Goal: Task Accomplishment & Management: Manage account settings

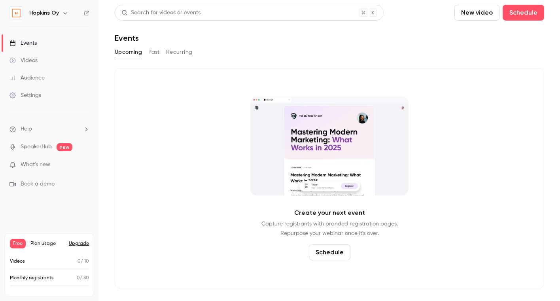
click at [32, 97] on div "Settings" at bounding box center [25, 95] width 32 height 8
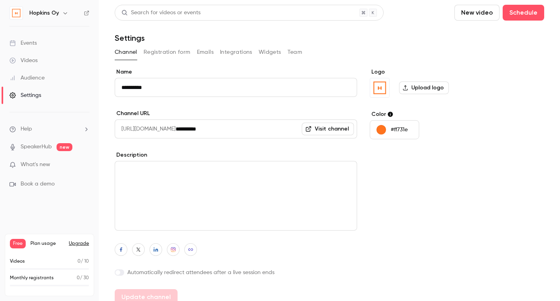
click at [239, 53] on button "Integrations" at bounding box center [236, 52] width 32 height 13
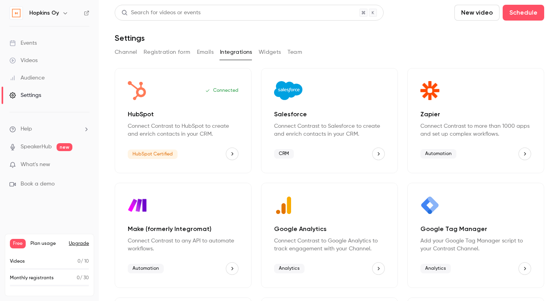
click at [235, 153] on icon "HubSpot" at bounding box center [232, 154] width 6 height 6
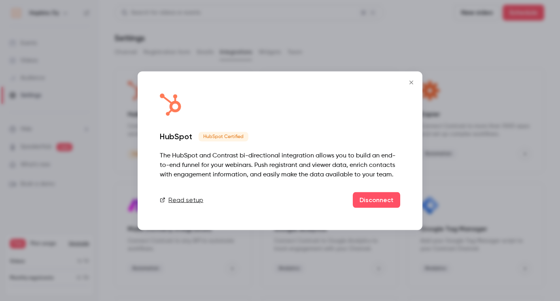
click at [184, 201] on link "Read setup" at bounding box center [182, 199] width 44 height 9
click at [416, 82] on button "Close" at bounding box center [411, 82] width 16 height 16
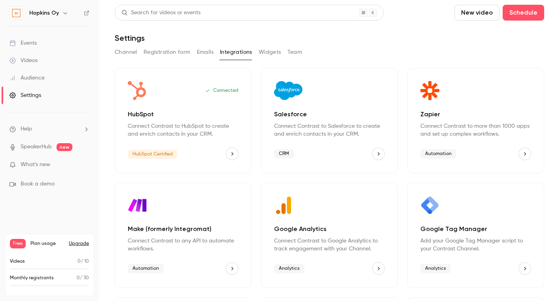
click at [228, 151] on button "HubSpot" at bounding box center [232, 154] width 13 height 13
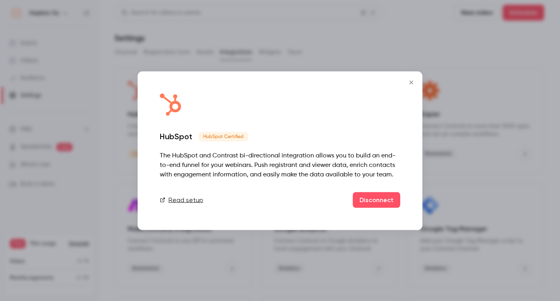
click at [411, 85] on icon "Close" at bounding box center [411, 82] width 9 height 6
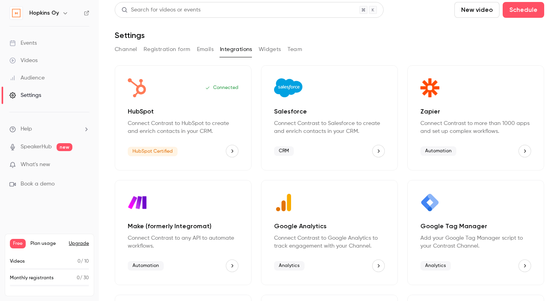
scroll to position [4, 0]
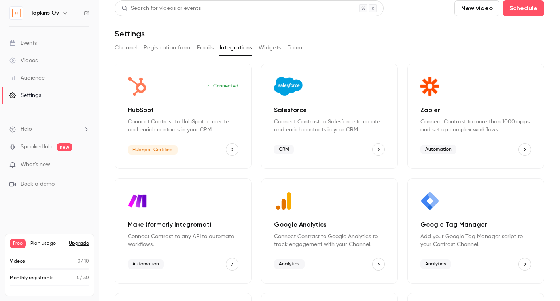
click at [47, 15] on h6 "Hopkins Oy" at bounding box center [44, 13] width 30 height 8
click at [17, 13] on img at bounding box center [16, 13] width 13 height 13
click at [44, 13] on h6 "Hopkins Oy" at bounding box center [44, 13] width 30 height 8
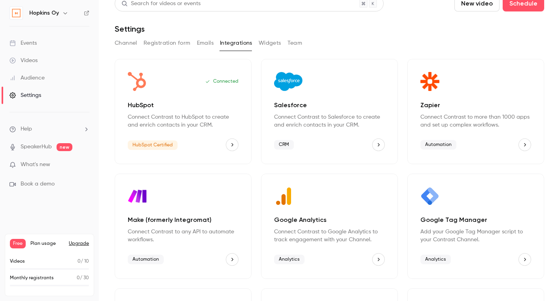
scroll to position [0, 0]
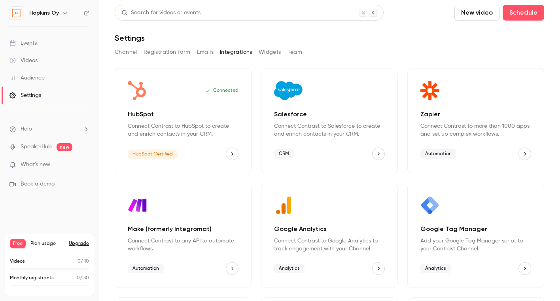
click at [39, 15] on h6 "Hopkins Oy" at bounding box center [44, 13] width 30 height 8
click at [28, 42] on div "Events" at bounding box center [22, 43] width 27 height 8
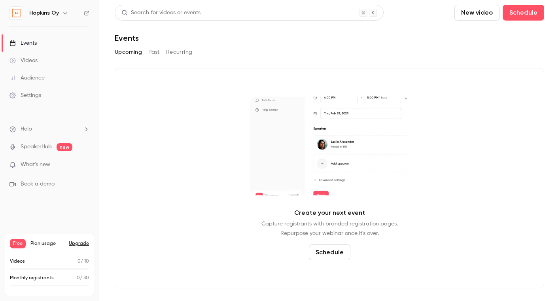
click at [27, 46] on div "Events" at bounding box center [22, 43] width 27 height 8
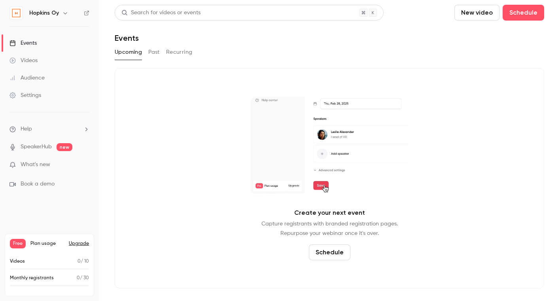
click at [149, 53] on button "Past" at bounding box center [153, 52] width 11 height 13
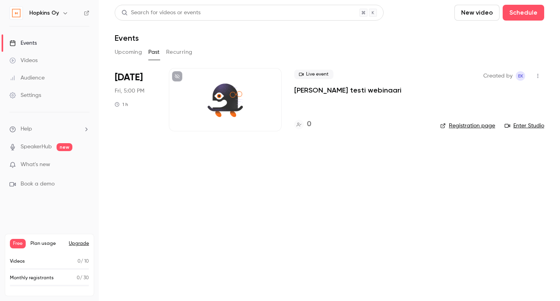
click at [537, 76] on icon "button" at bounding box center [538, 76] width 6 height 6
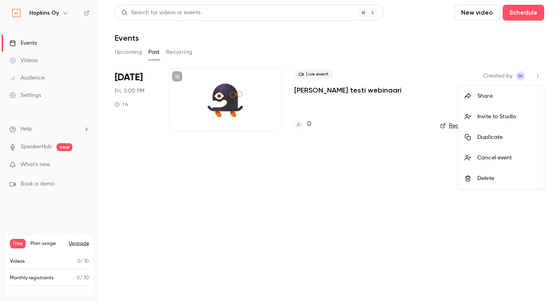
click at [489, 175] on div "Delete" at bounding box center [507, 178] width 60 height 8
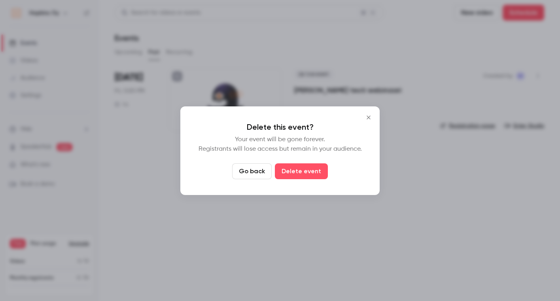
click at [317, 168] on button "Delete event" at bounding box center [301, 171] width 53 height 16
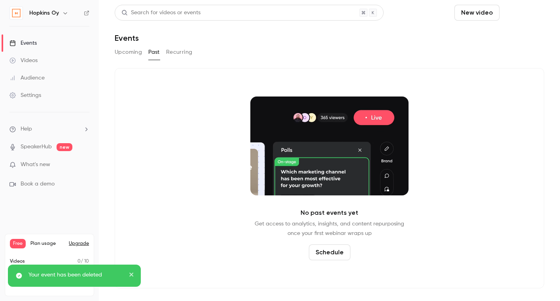
click at [510, 8] on button "Schedule" at bounding box center [524, 13] width 42 height 16
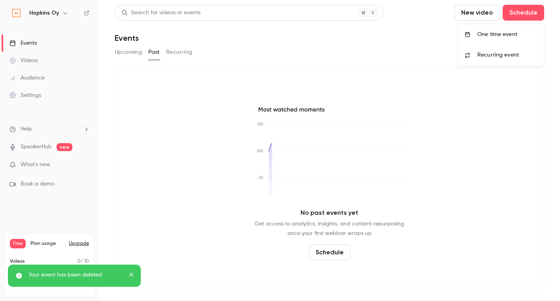
click at [504, 32] on div "One time event" at bounding box center [507, 34] width 60 height 8
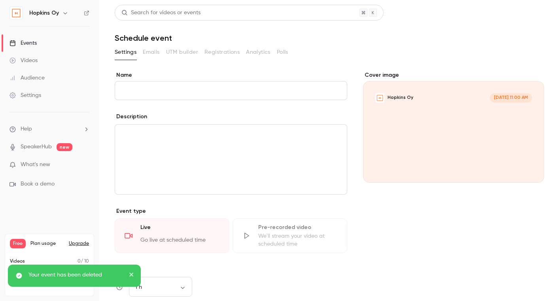
click at [247, 91] on input "Name" at bounding box center [231, 90] width 233 height 19
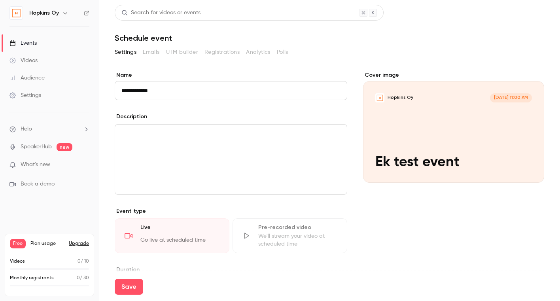
type input "**********"
click at [259, 144] on div "editor" at bounding box center [231, 160] width 232 height 70
click at [125, 286] on button "Save" at bounding box center [129, 287] width 28 height 16
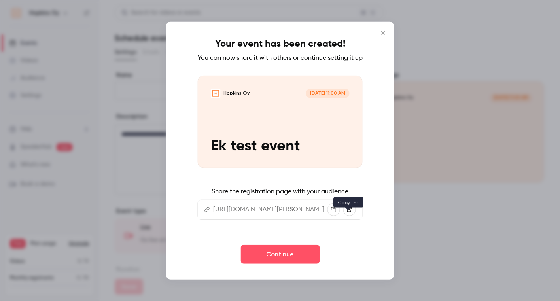
click at [337, 212] on icon "button" at bounding box center [334, 210] width 6 height 6
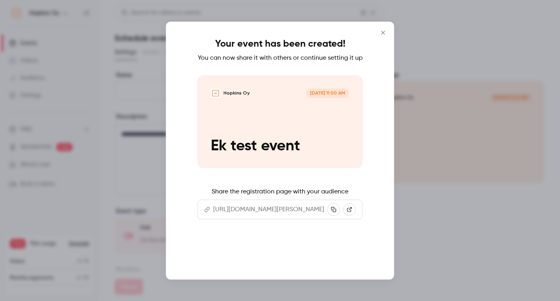
click at [295, 260] on button "Continue" at bounding box center [279, 254] width 79 height 19
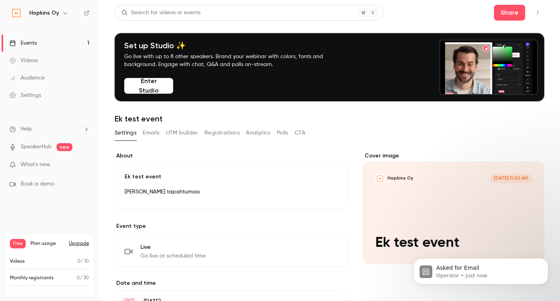
click at [157, 88] on button "Enter Studio" at bounding box center [148, 86] width 49 height 16
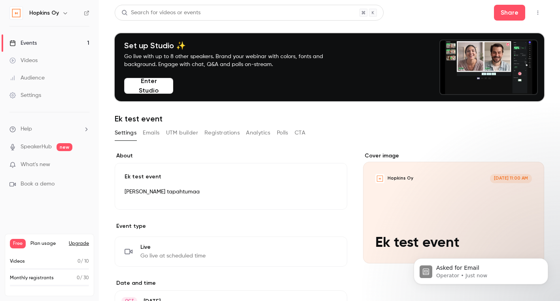
click at [374, 123] on div "**********" at bounding box center [329, 212] width 429 height 415
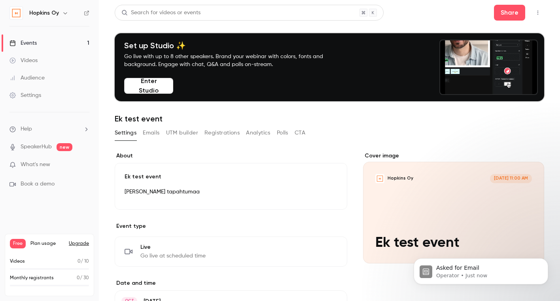
click at [147, 133] on button "Emails" at bounding box center [151, 133] width 17 height 13
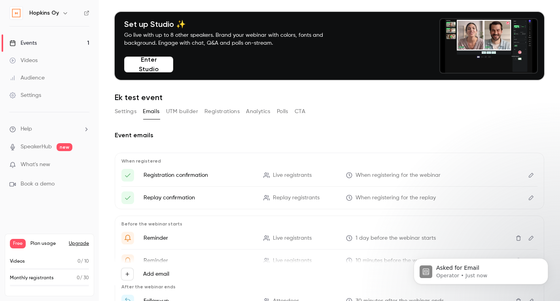
scroll to position [23, 0]
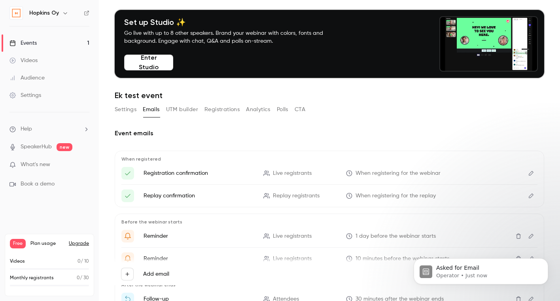
click at [127, 174] on icon "Here's your access link to {{ event_name }}!" at bounding box center [127, 173] width 7 height 7
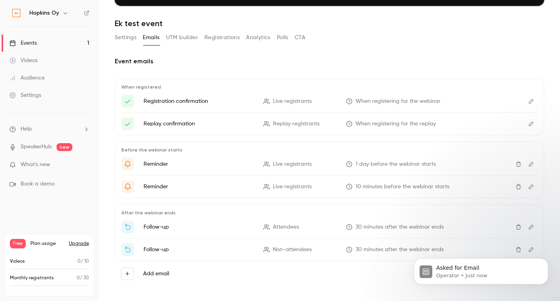
scroll to position [101, 0]
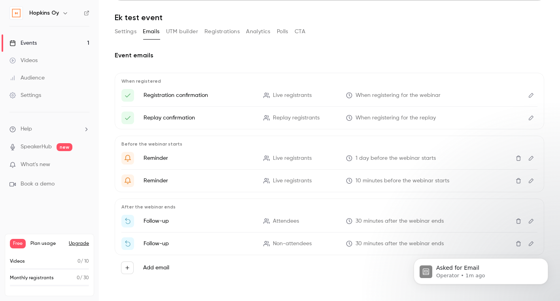
click at [296, 34] on button "CTA" at bounding box center [300, 31] width 11 height 13
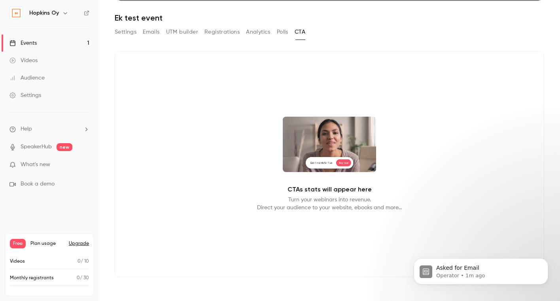
scroll to position [93, 0]
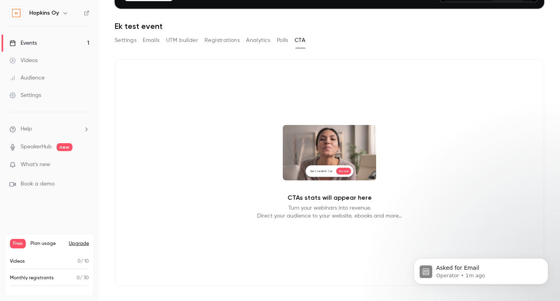
click at [283, 36] on button "Polls" at bounding box center [282, 40] width 11 height 13
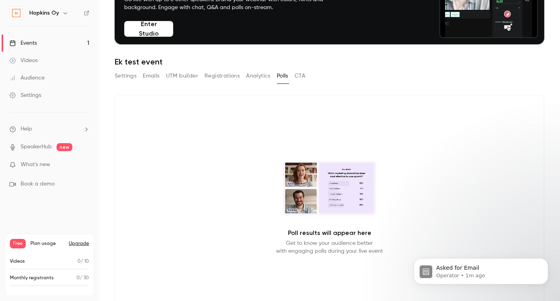
scroll to position [59, 0]
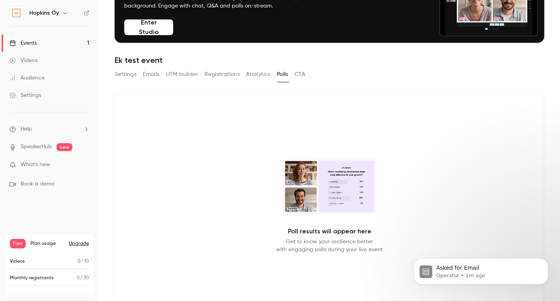
click at [253, 78] on button "Analytics" at bounding box center [258, 74] width 25 height 13
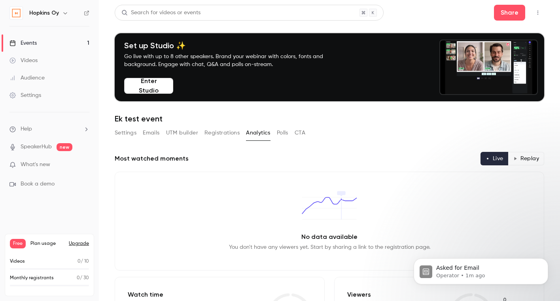
click at [537, 12] on icon "button" at bounding box center [538, 13] width 6 height 6
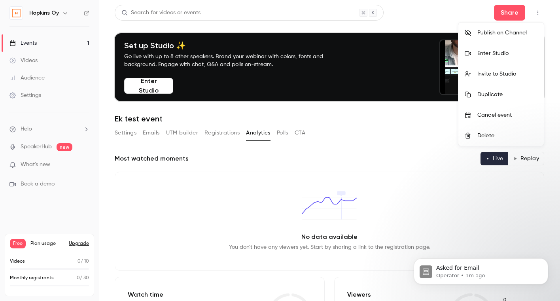
click at [125, 136] on div at bounding box center [280, 150] width 560 height 301
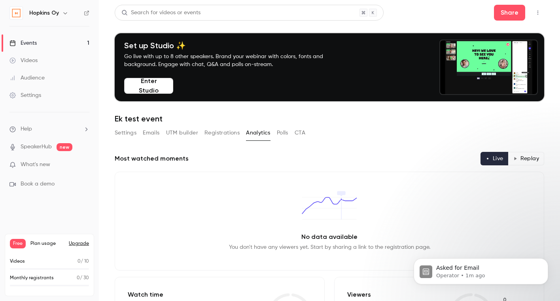
click at [127, 133] on button "Settings" at bounding box center [126, 133] width 22 height 13
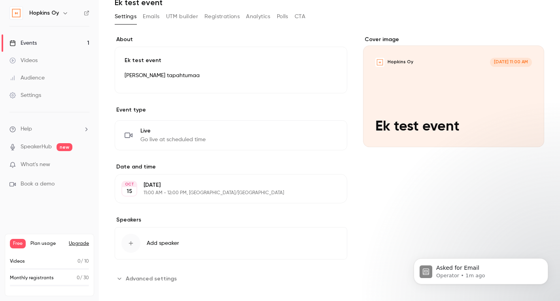
scroll to position [124, 0]
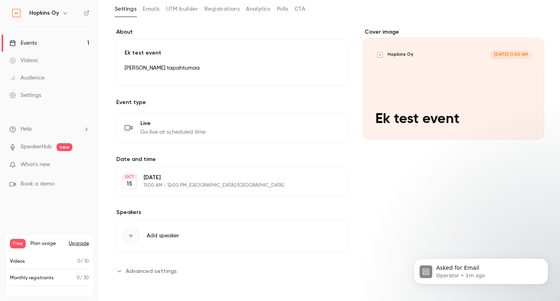
click at [170, 178] on p "[DATE]" at bounding box center [225, 178] width 162 height 8
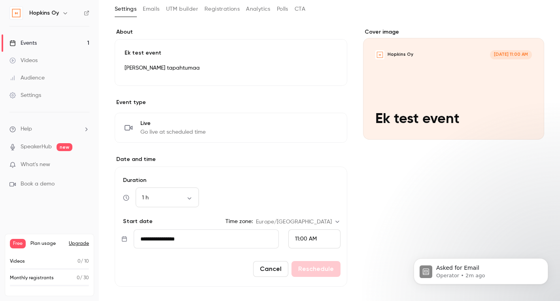
click at [302, 240] on span "11:00 AM" at bounding box center [306, 239] width 22 height 6
click at [312, 191] on span "12:00 PM" at bounding box center [306, 191] width 23 height 6
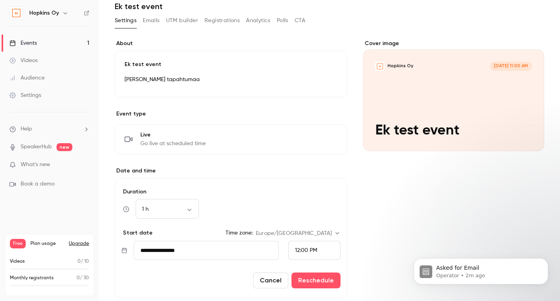
click at [328, 277] on button "Reschedule" at bounding box center [315, 280] width 49 height 16
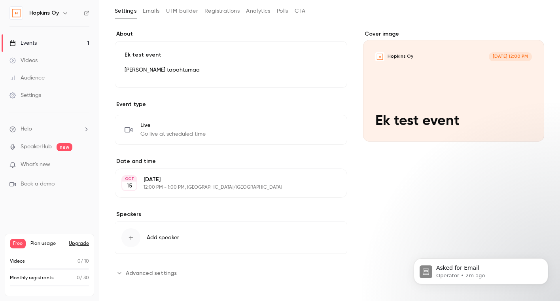
scroll to position [124, 0]
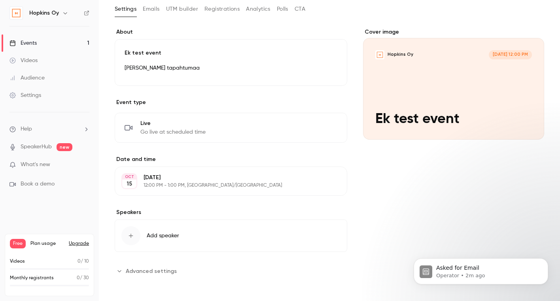
click at [132, 233] on icon "button" at bounding box center [131, 236] width 6 height 6
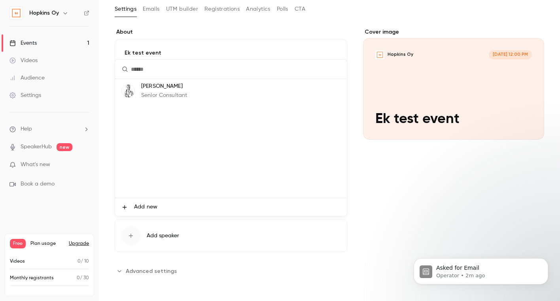
click at [156, 91] on div "[PERSON_NAME] Senior Consultant" at bounding box center [164, 90] width 46 height 17
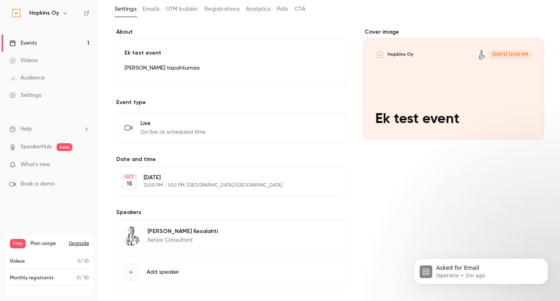
click at [161, 270] on span "Add speaker" at bounding box center [163, 272] width 32 height 8
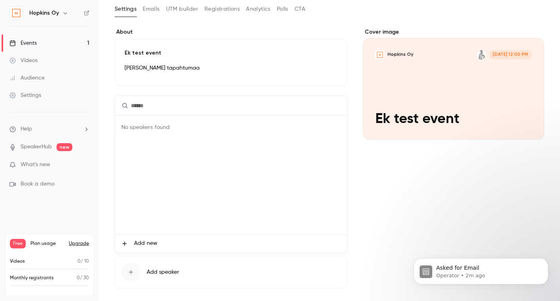
click at [140, 243] on span "Add new" at bounding box center [145, 243] width 23 height 8
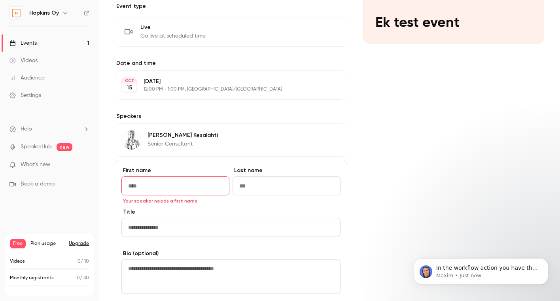
scroll to position [225, 0]
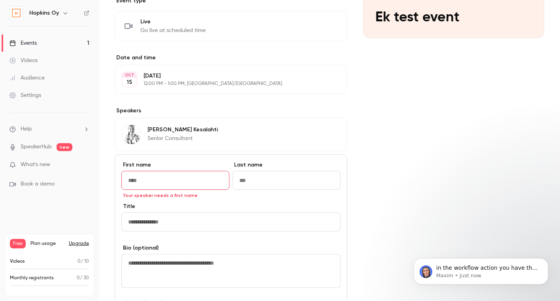
click at [188, 220] on input "Title" at bounding box center [230, 221] width 219 height 19
paste input "**********"
type input "**********"
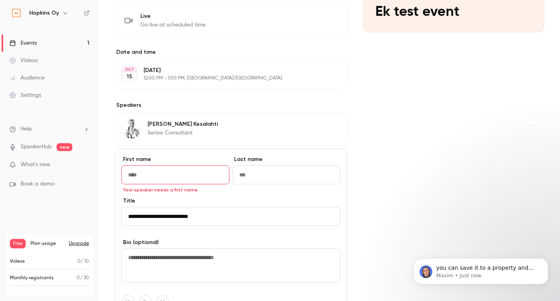
click at [249, 171] on input "Last name" at bounding box center [287, 174] width 108 height 19
paste input "**********"
drag, startPoint x: 249, startPoint y: 174, endPoint x: 228, endPoint y: 173, distance: 21.0
click at [228, 173] on div "**********" at bounding box center [230, 176] width 219 height 42
type input "**********"
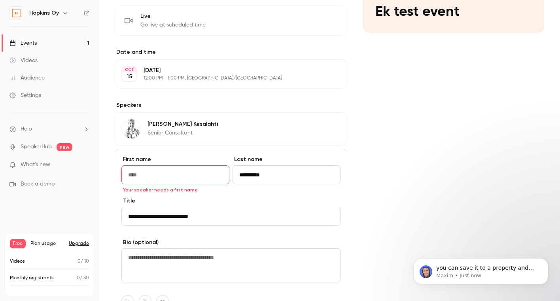
click at [203, 176] on input "First name" at bounding box center [175, 174] width 108 height 19
paste input "****"
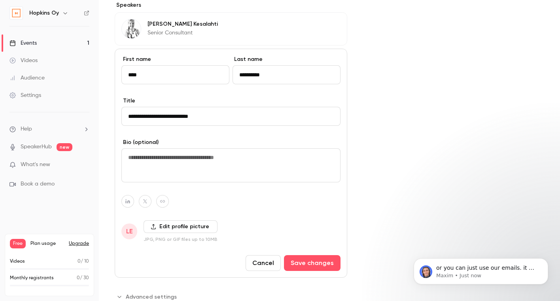
scroll to position [331, 0]
type input "****"
click at [127, 200] on icon "button" at bounding box center [128, 201] width 6 height 5
click at [134, 180] on input at bounding box center [123, 182] width 81 height 7
click at [147, 179] on input "********" at bounding box center [123, 182] width 81 height 7
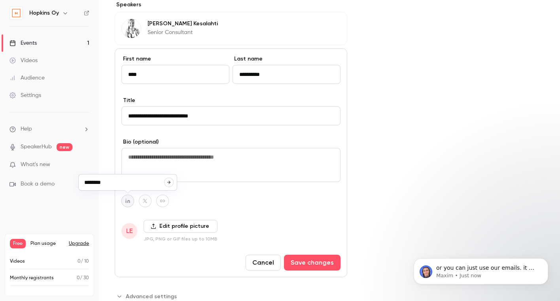
click at [147, 179] on input "********" at bounding box center [123, 182] width 81 height 7
paste input "**********"
click at [168, 182] on icon "button" at bounding box center [168, 182] width 5 height 5
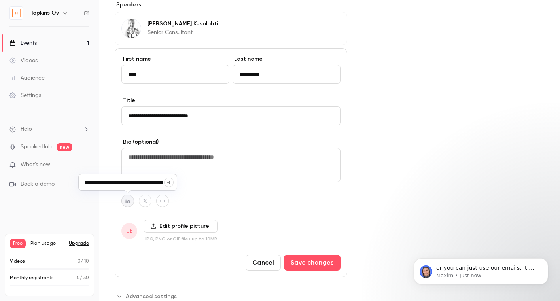
type input "**********"
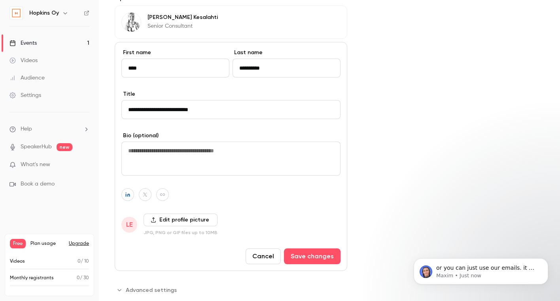
scroll to position [344, 0]
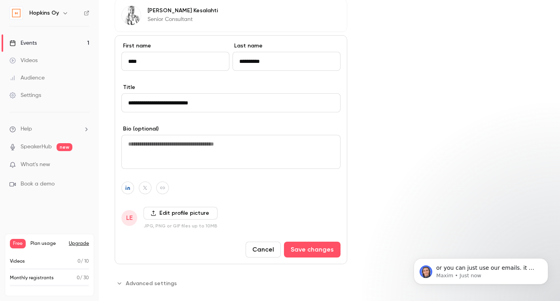
click at [185, 216] on label "Edit profile picture" at bounding box center [181, 213] width 74 height 13
click at [0, 0] on input "Edit profile picture" at bounding box center [0, 0] width 0 height 0
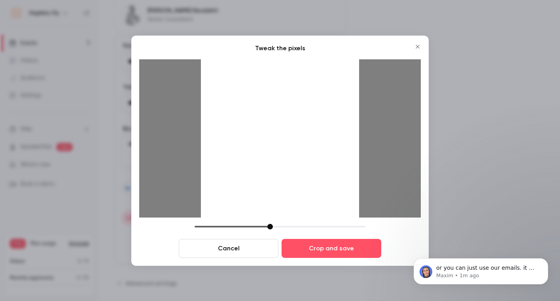
drag, startPoint x: 252, startPoint y: 226, endPoint x: 271, endPoint y: 228, distance: 19.4
click at [271, 228] on div at bounding box center [270, 227] width 6 height 6
drag, startPoint x: 318, startPoint y: 187, endPoint x: 318, endPoint y: 193, distance: 6.3
click at [318, 193] on div at bounding box center [280, 138] width 158 height 158
drag, startPoint x: 318, startPoint y: 193, endPoint x: 320, endPoint y: 208, distance: 15.1
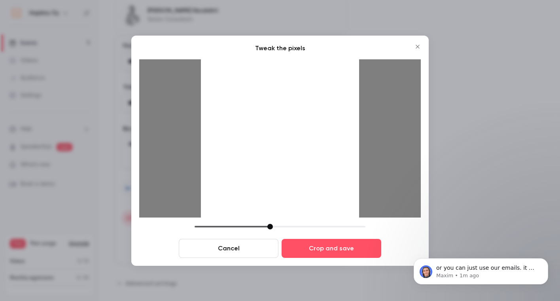
click at [320, 208] on div at bounding box center [280, 138] width 158 height 158
click at [358, 250] on button "Crop and save" at bounding box center [332, 248] width 100 height 19
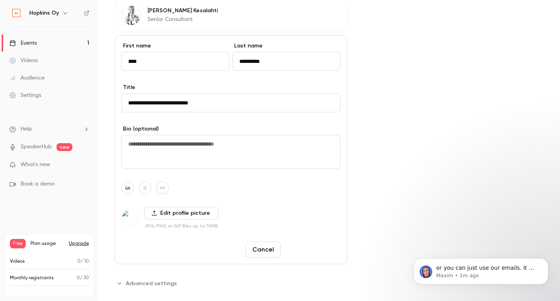
click at [313, 249] on button "Save changes" at bounding box center [312, 250] width 57 height 16
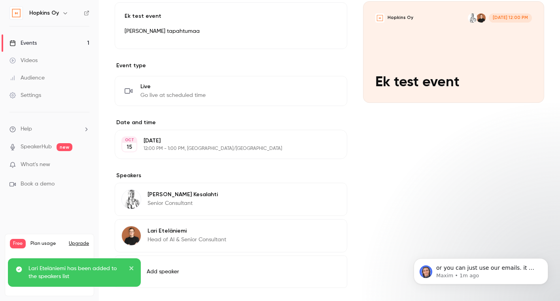
scroll to position [197, 0]
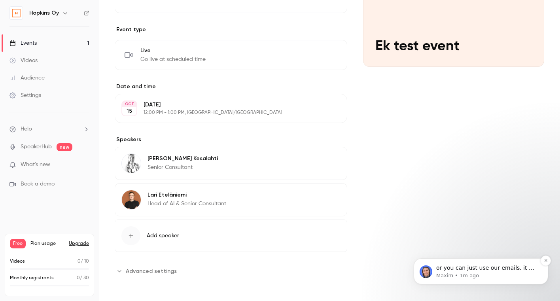
click at [479, 266] on span "or you can just use our emails. it will be a lot simpler" at bounding box center [487, 272] width 102 height 14
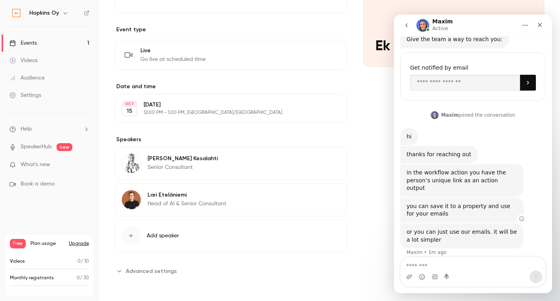
scroll to position [103, 0]
click at [497, 261] on textarea "Message…" at bounding box center [473, 263] width 145 height 13
click at [359, 81] on div "**********" at bounding box center [329, 116] width 429 height 322
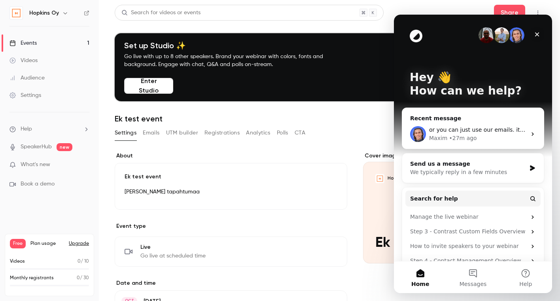
scroll to position [2, 0]
